Goal: Check status: Check status

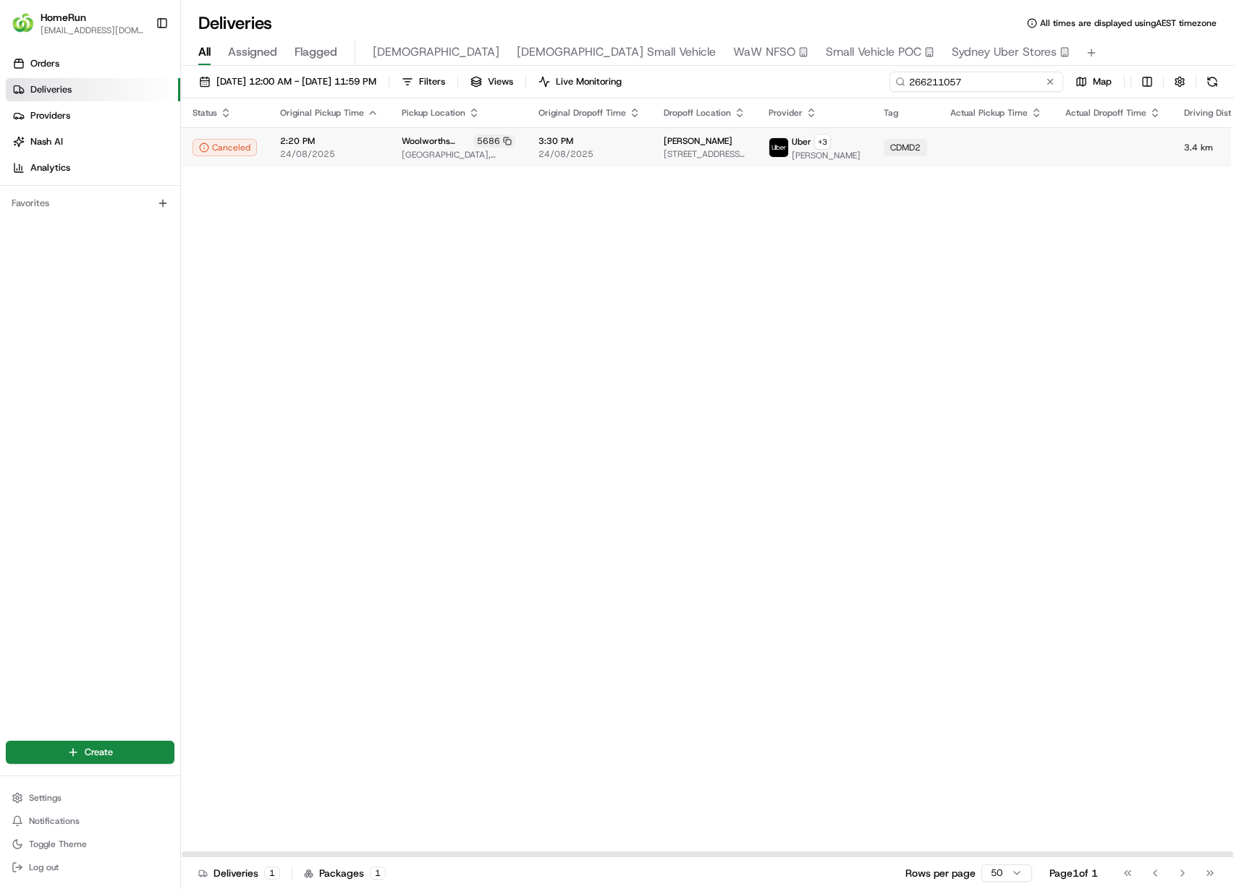
click at [968, 84] on input "266211057" at bounding box center [976, 82] width 174 height 20
paste input "4339912"
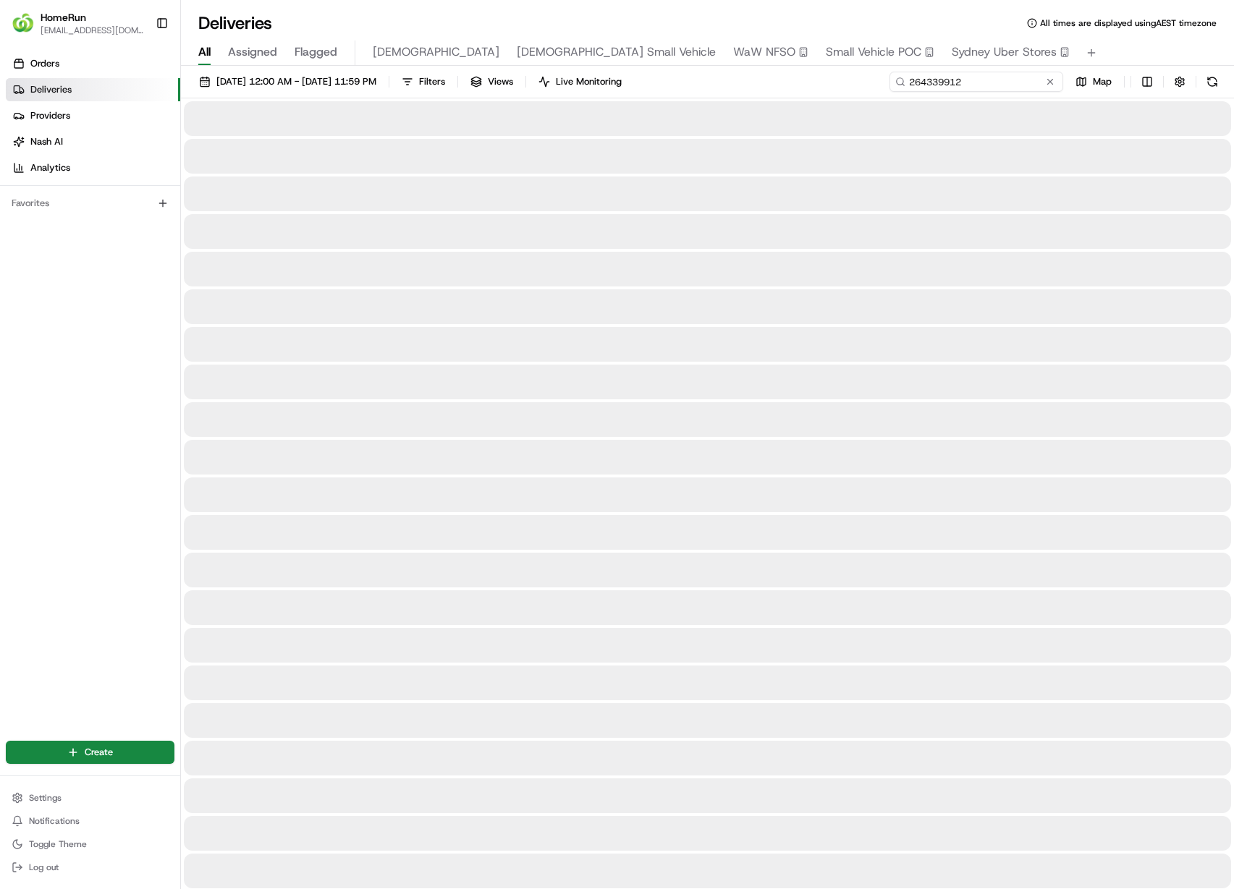
type input "264339912"
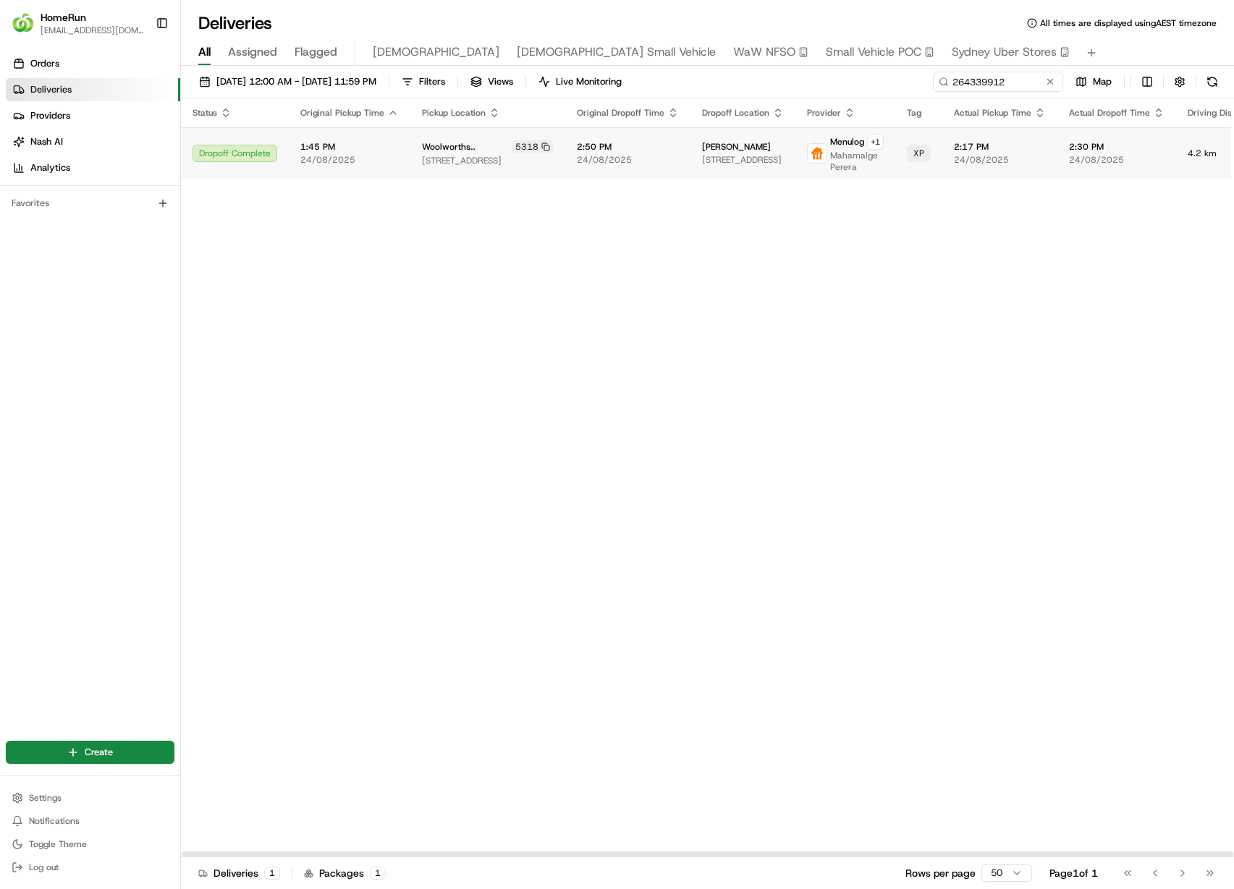
click at [979, 147] on span "2:17 PM" at bounding box center [1000, 147] width 92 height 12
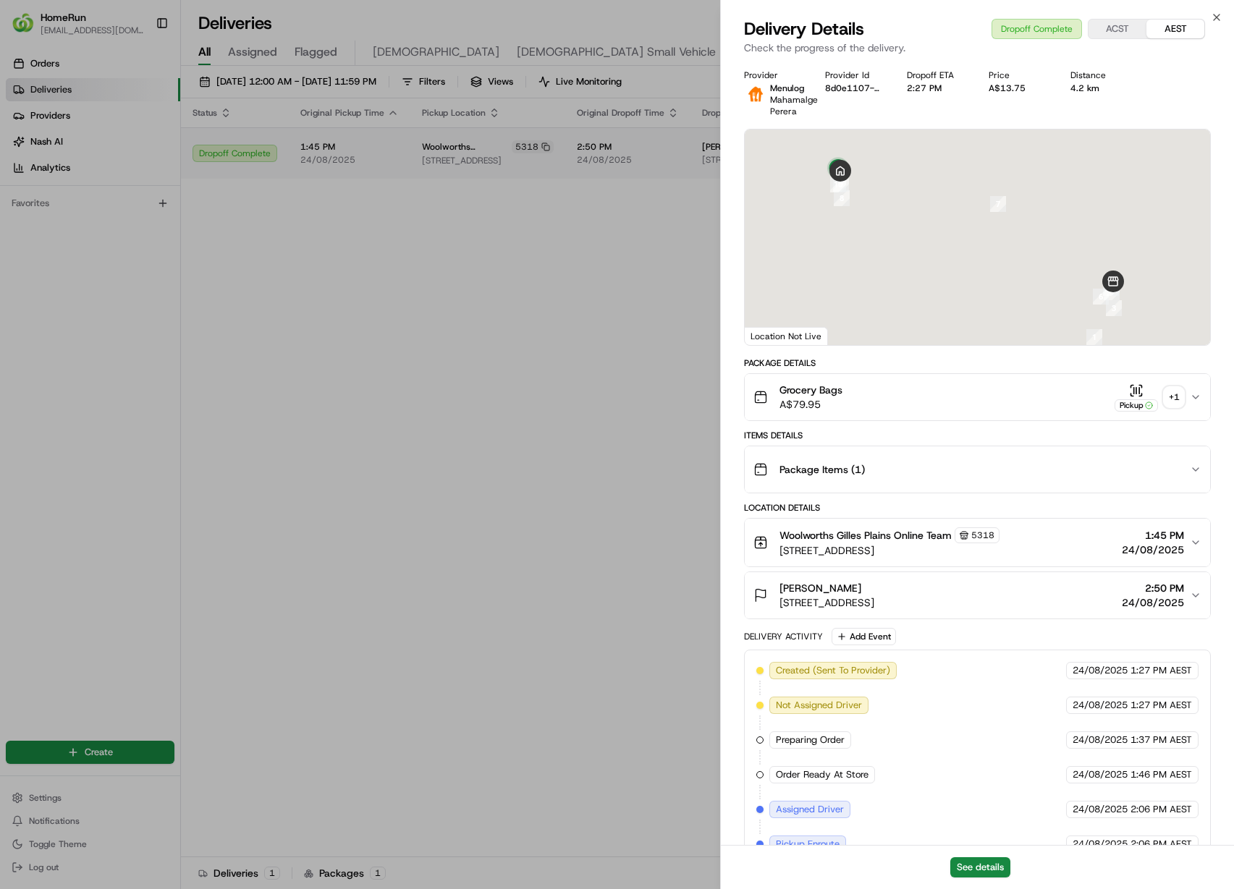
click at [1183, 399] on div "+ 1" at bounding box center [1174, 397] width 20 height 20
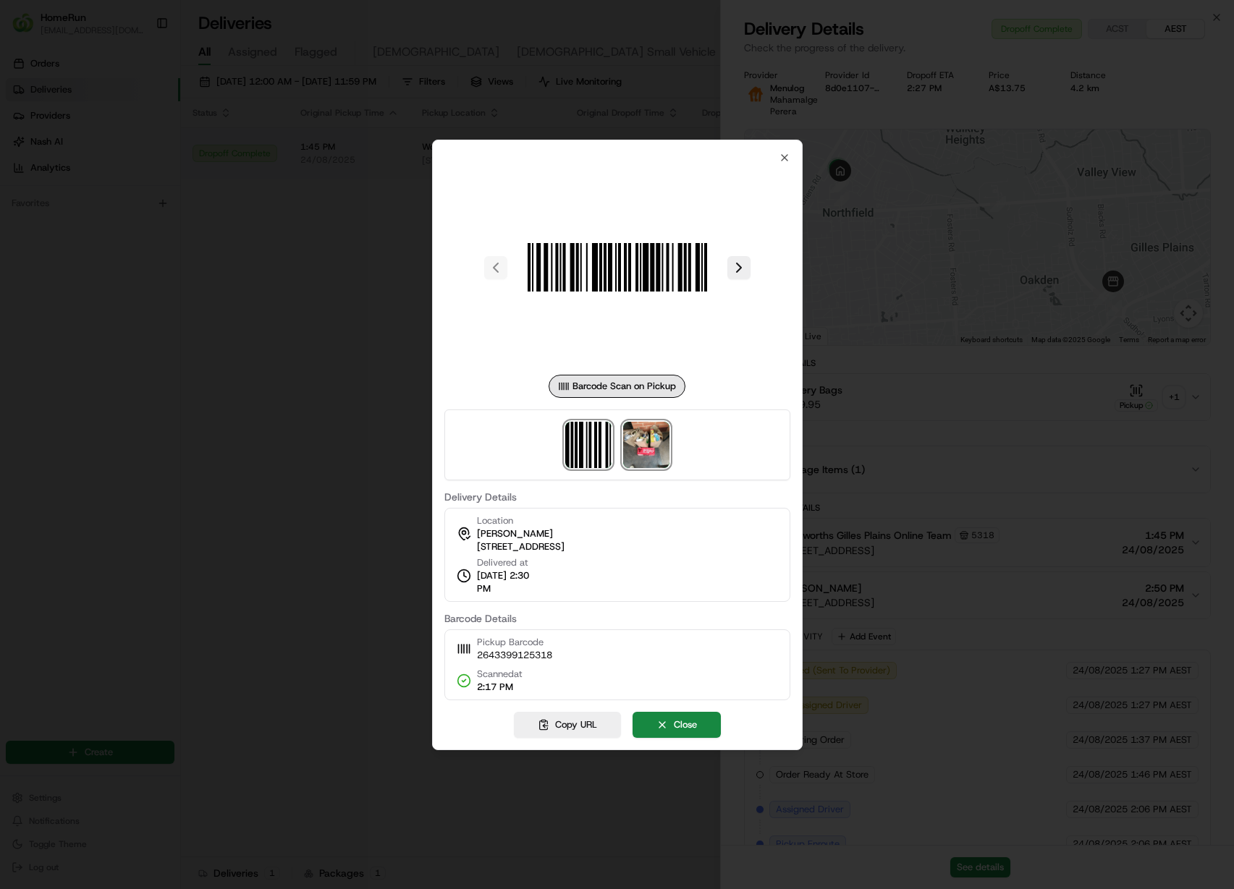
click at [657, 445] on img at bounding box center [646, 445] width 46 height 46
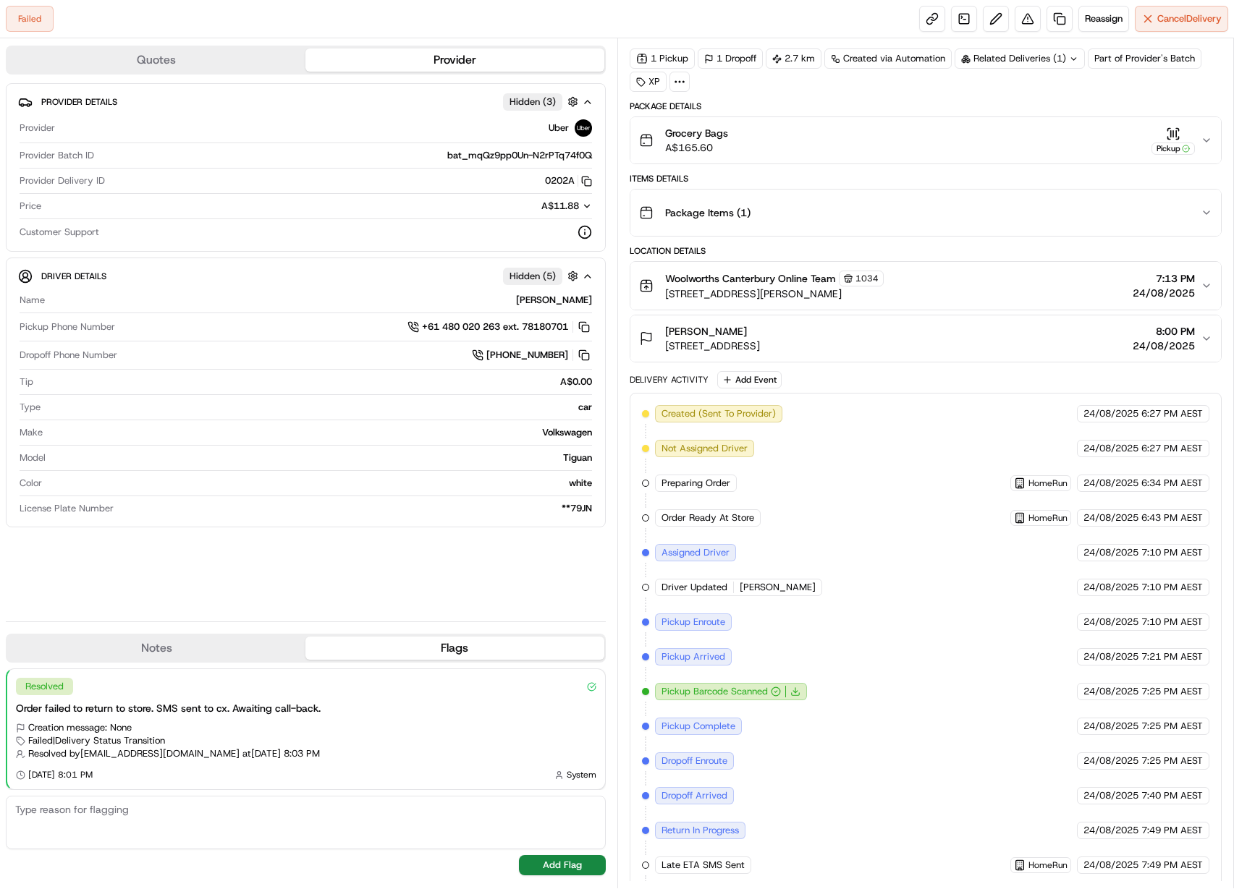
scroll to position [92, 0]
